Goal: Check status: Check status

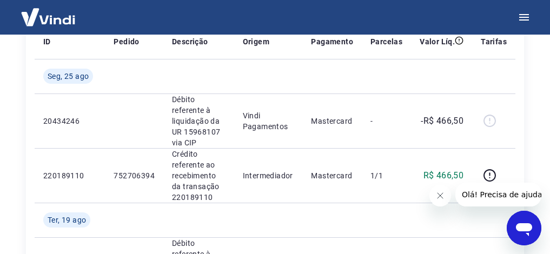
scroll to position [216, 0]
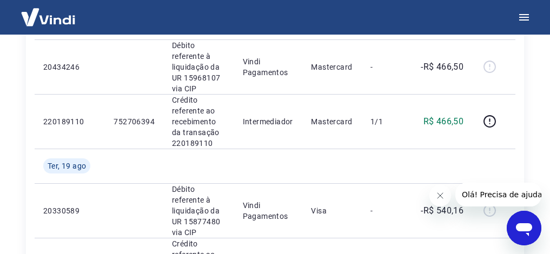
click at [438, 195] on icon "Fechar mensagem da empresa" at bounding box center [439, 195] width 5 height 5
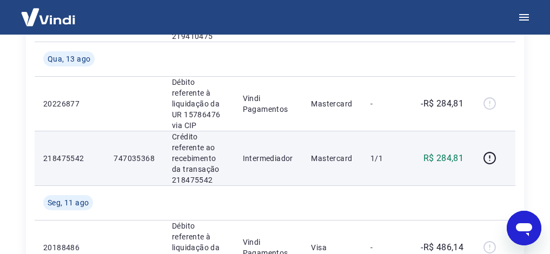
scroll to position [487, 0]
